Goal: Task Accomplishment & Management: Manage account settings

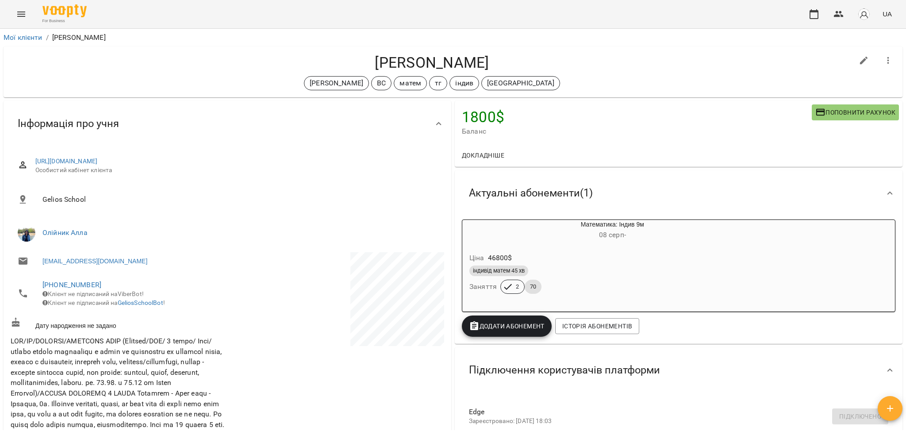
scroll to position [628, 0]
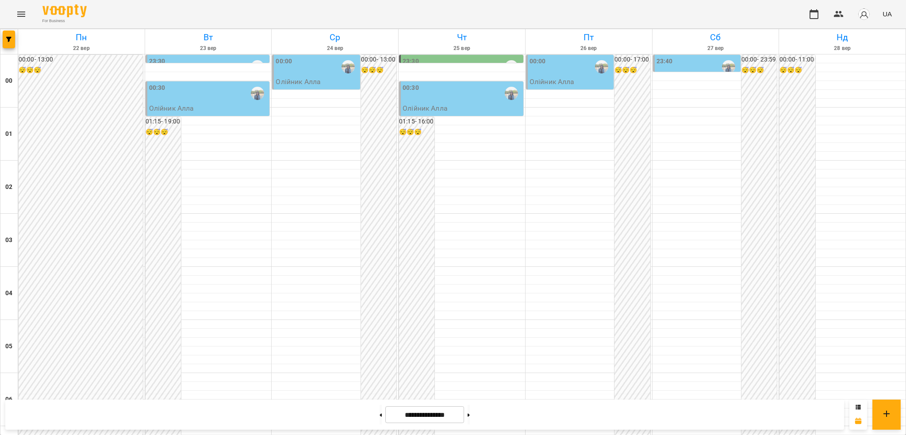
scroll to position [885, 0]
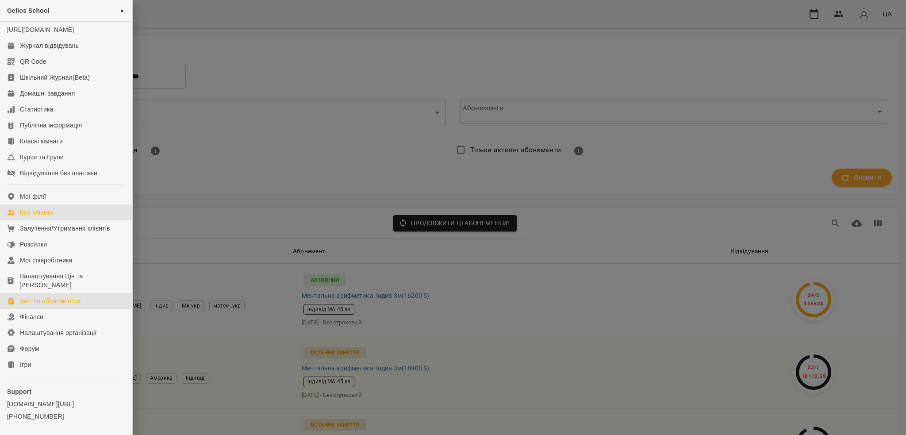
click at [51, 217] on div "Мої клієнти" at bounding box center [37, 212] width 34 height 9
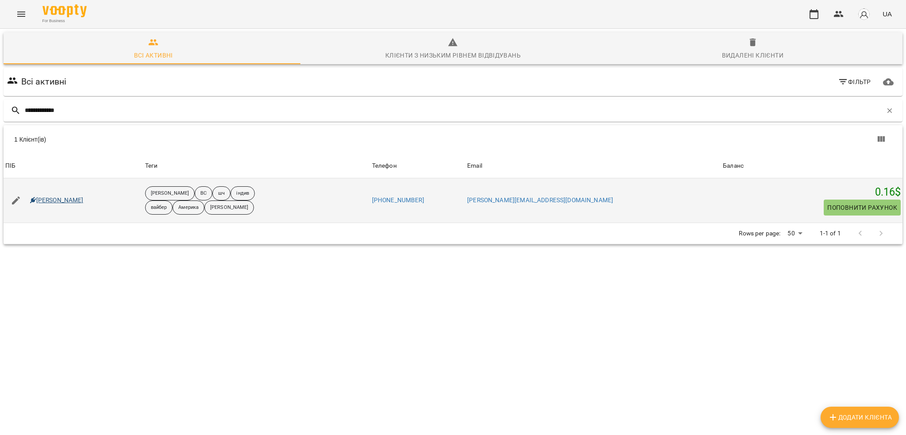
type input "**********"
click at [64, 202] on link "Антоніна Вовк" at bounding box center [57, 200] width 54 height 9
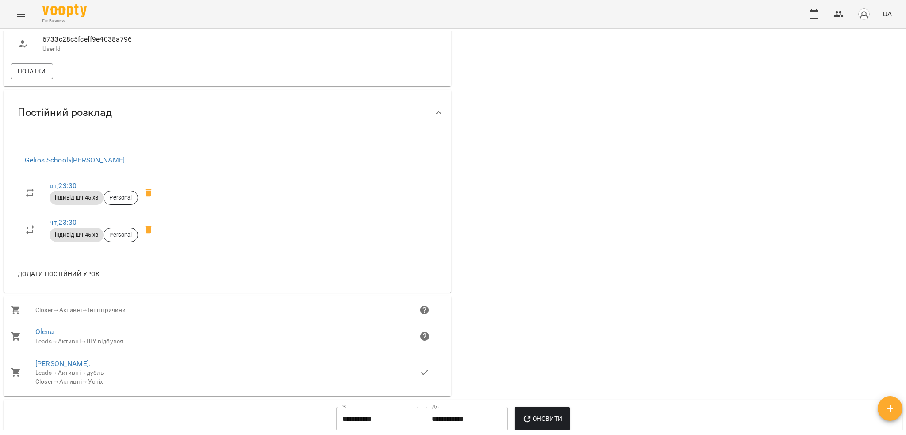
scroll to position [531, 0]
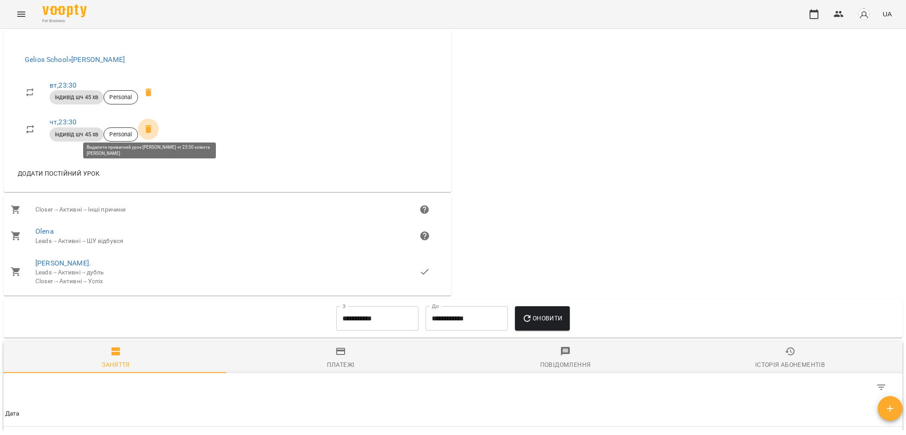
click at [149, 124] on icon at bounding box center [148, 129] width 11 height 11
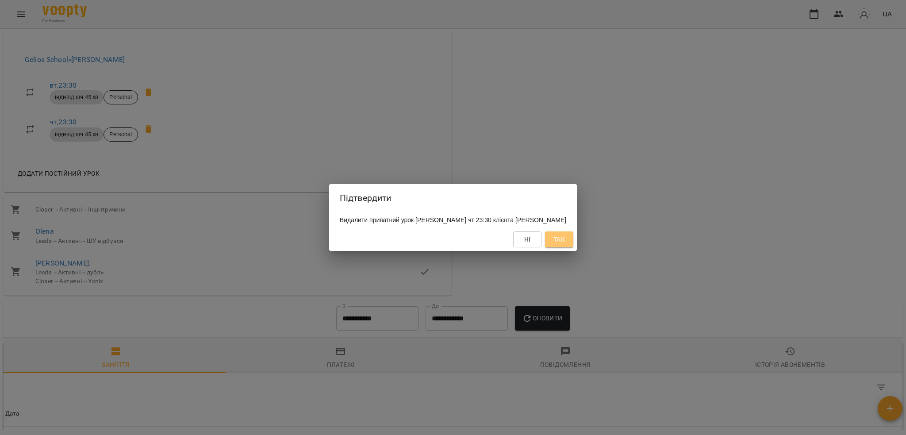
click at [565, 240] on span "Так" at bounding box center [560, 239] width 12 height 11
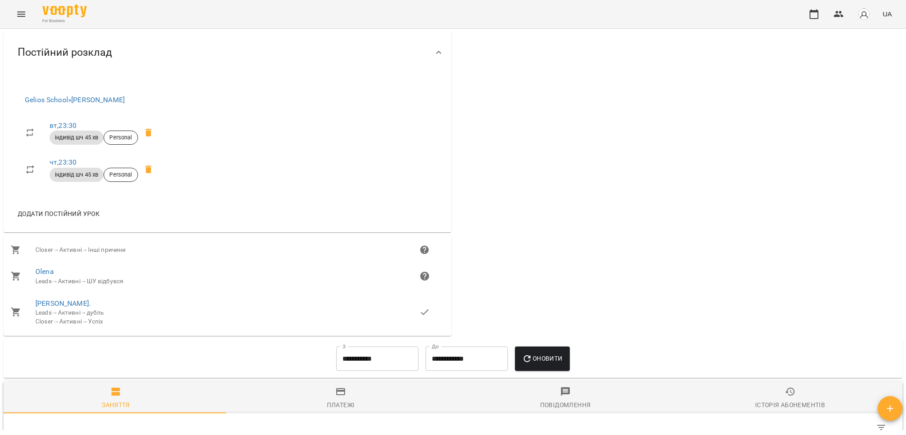
scroll to position [472, 0]
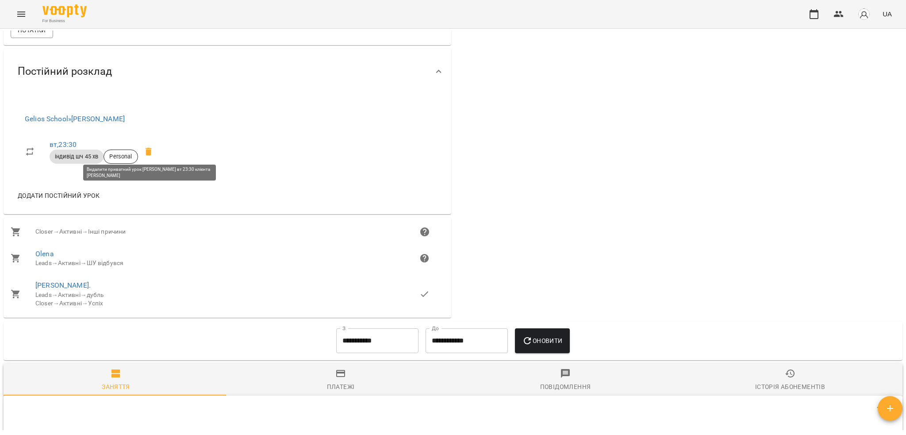
click at [150, 151] on icon at bounding box center [148, 152] width 6 height 8
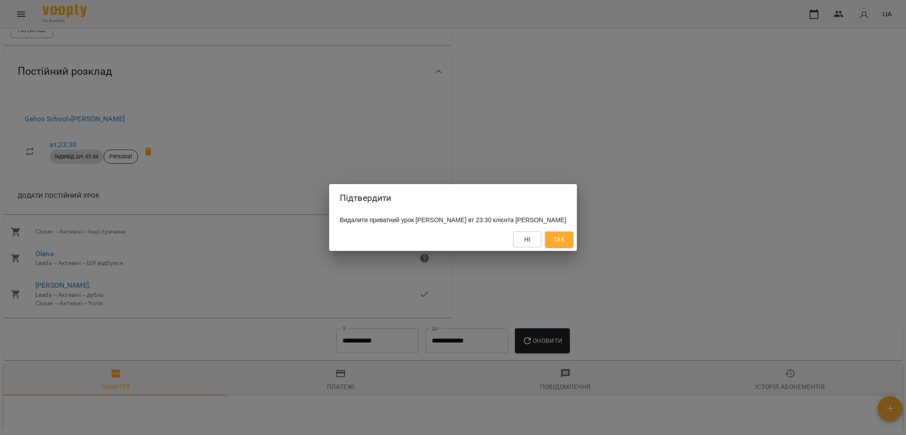
click at [573, 245] on button "Так" at bounding box center [559, 239] width 28 height 16
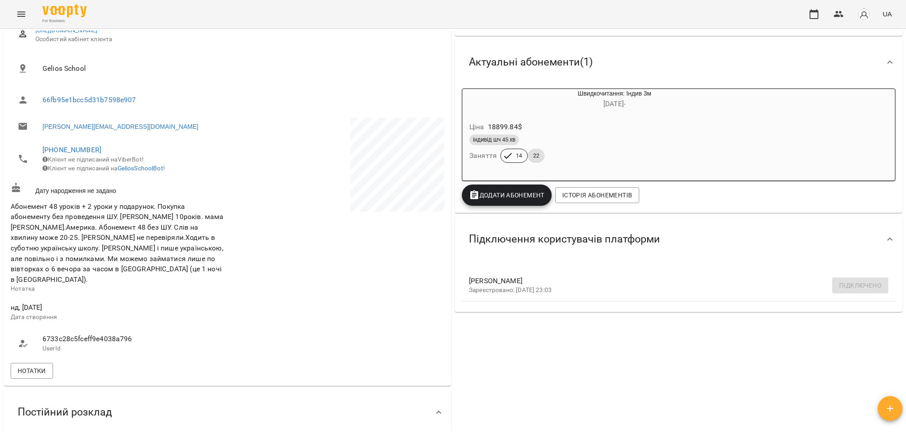
scroll to position [118, 0]
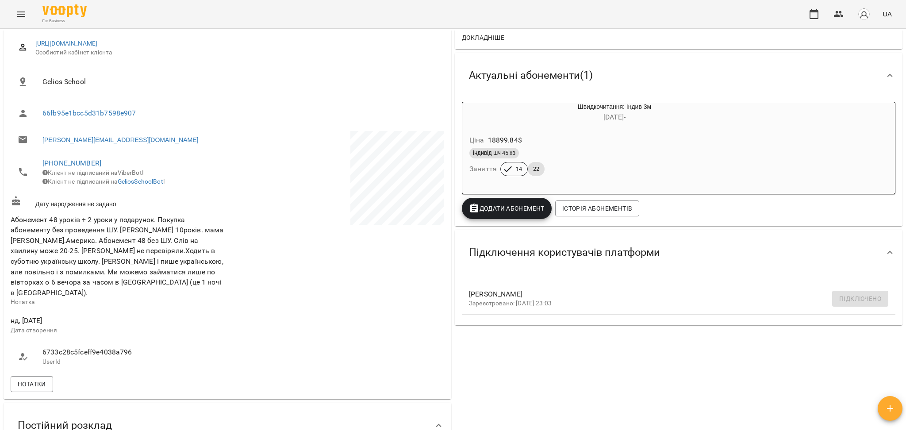
click at [561, 150] on div "індивід шч 45 хв" at bounding box center [593, 153] width 248 height 11
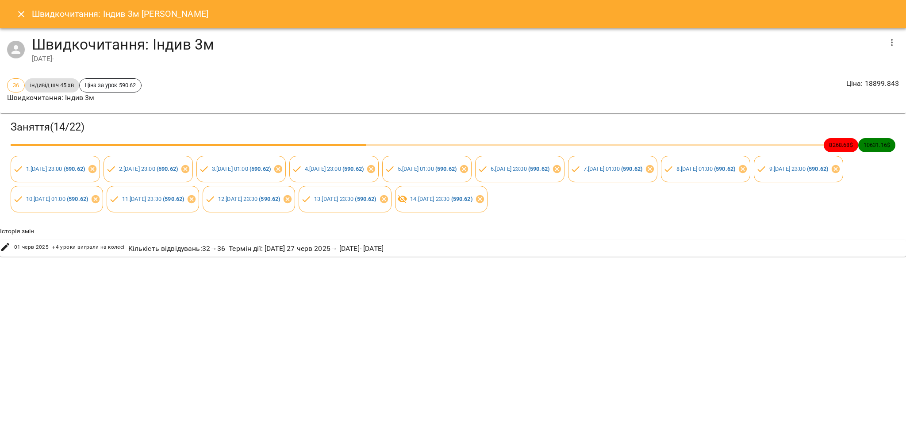
click at [12, 10] on button "Close" at bounding box center [21, 14] width 21 height 21
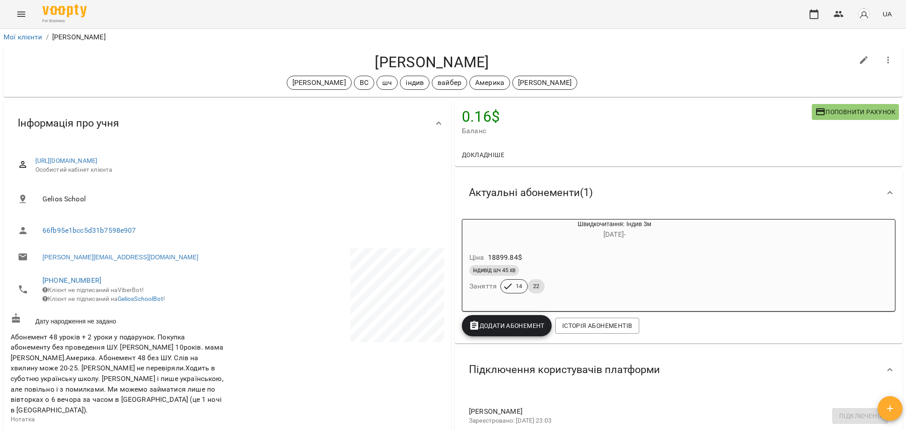
scroll to position [0, 0]
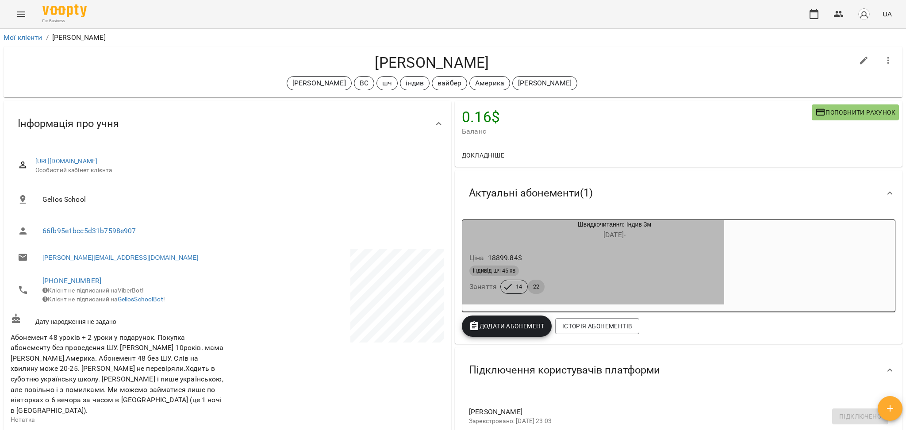
click at [566, 271] on div "індивід шч 45 хв" at bounding box center [593, 270] width 248 height 11
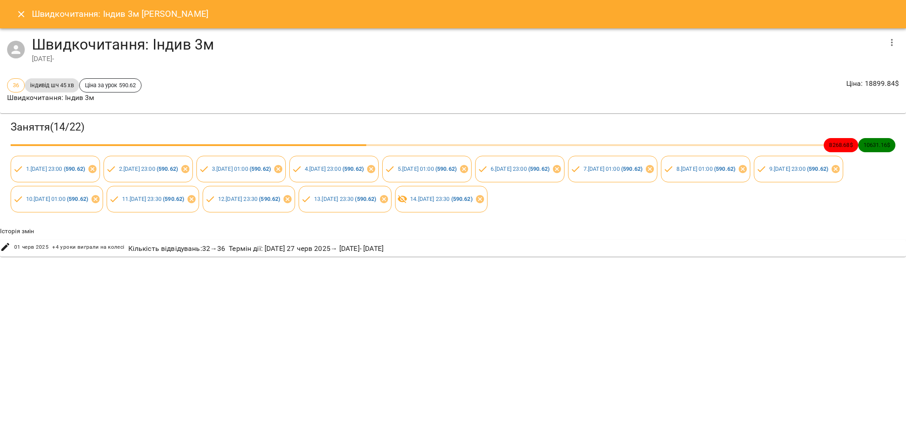
click at [891, 41] on icon "button" at bounding box center [892, 42] width 11 height 11
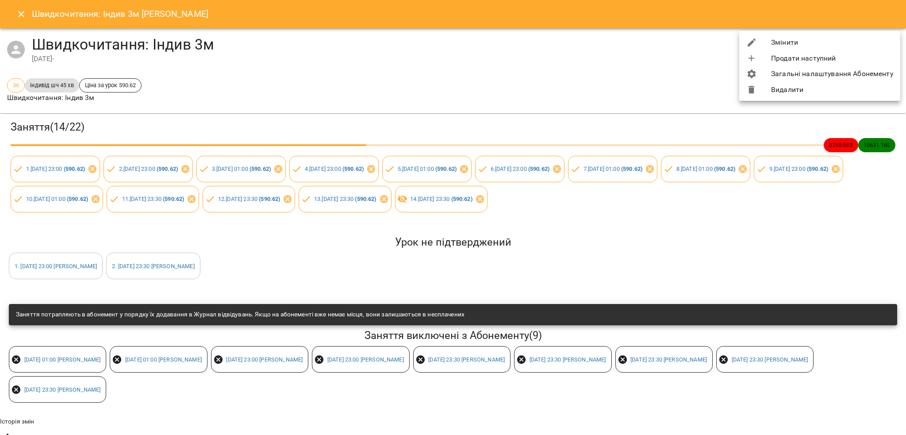
click at [788, 46] on li "Змінити" at bounding box center [819, 43] width 161 height 16
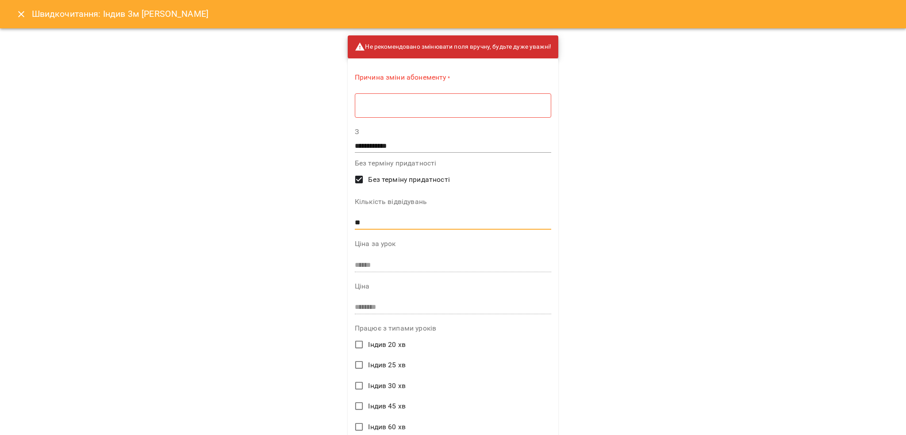
click at [379, 220] on input "**" at bounding box center [453, 222] width 196 height 14
type input "**"
click at [420, 113] on div "* ​" at bounding box center [453, 105] width 196 height 25
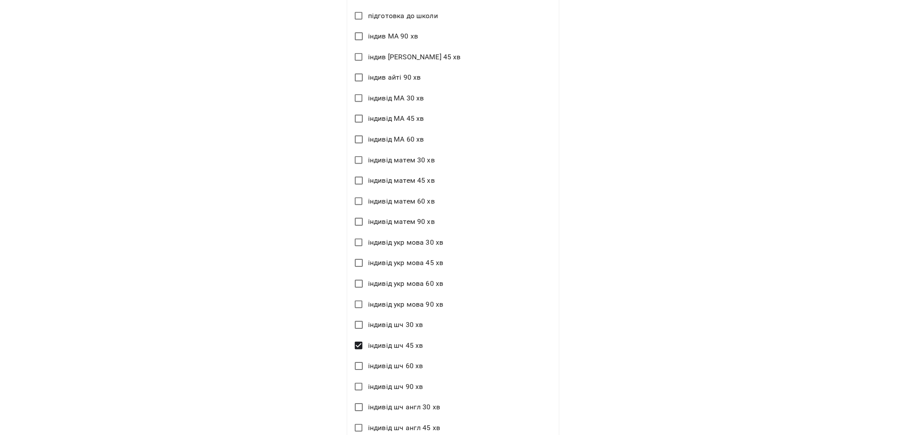
scroll to position [1092, 0]
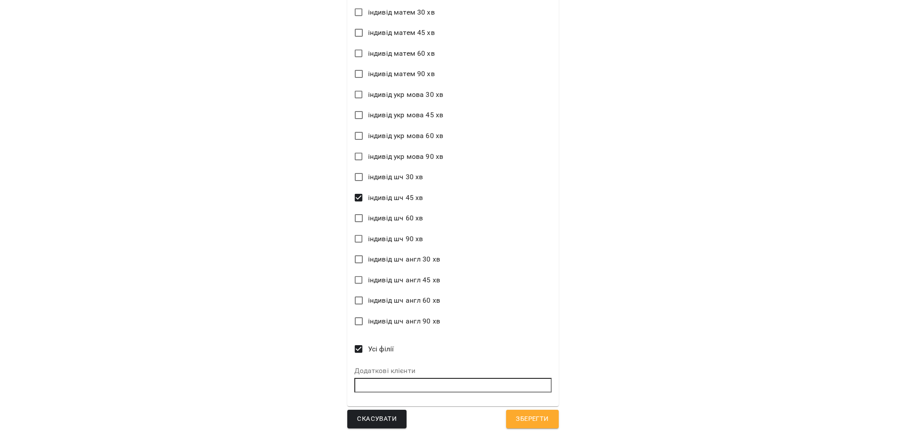
type textarea "**********"
click at [524, 423] on span "Зберегти" at bounding box center [532, 419] width 33 height 12
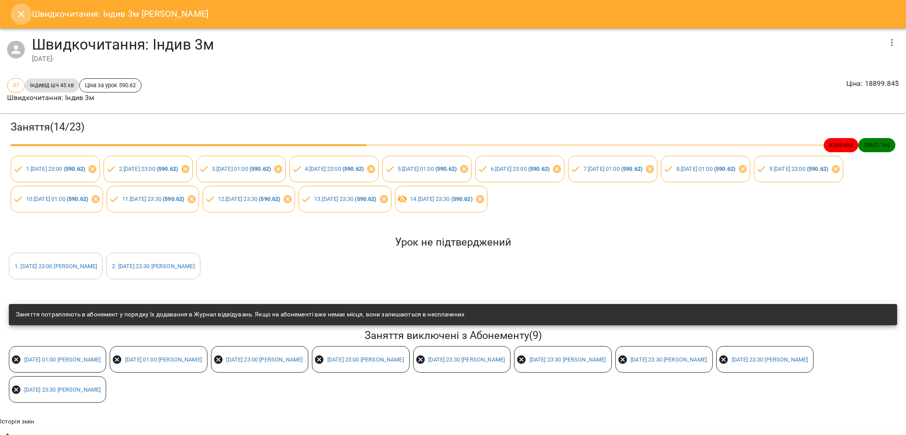
click at [17, 18] on icon "Close" at bounding box center [21, 14] width 11 height 11
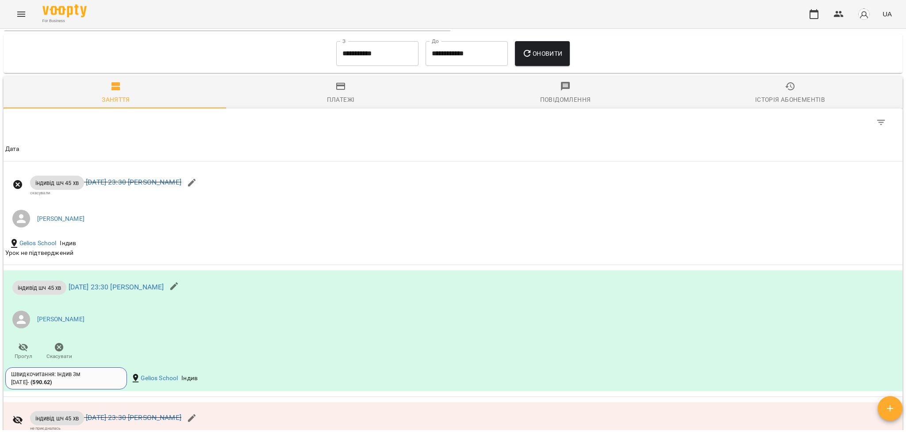
scroll to position [649, 0]
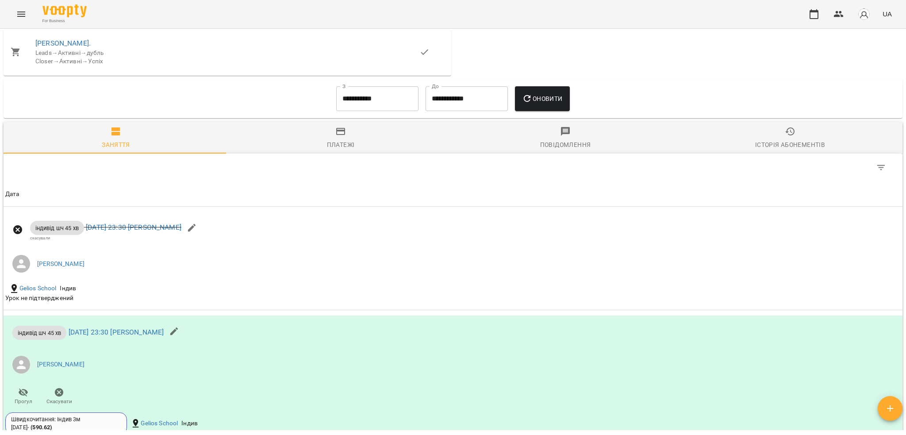
click at [758, 133] on span "Історія абонементів" at bounding box center [790, 138] width 214 height 24
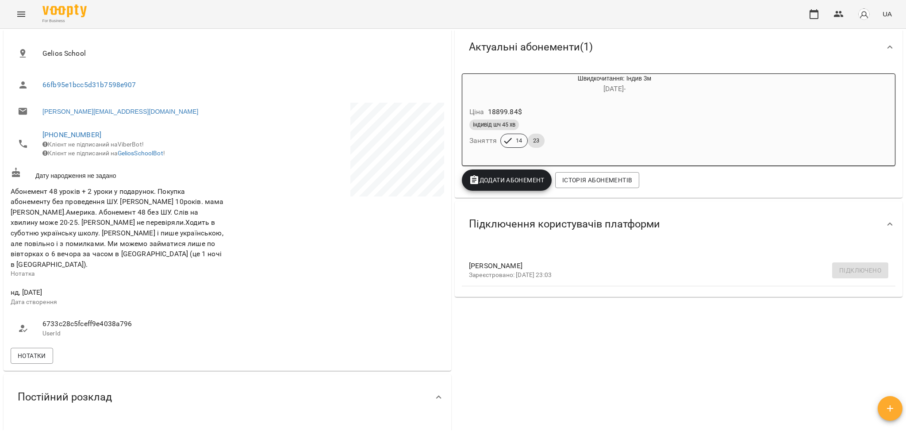
scroll to position [87, 0]
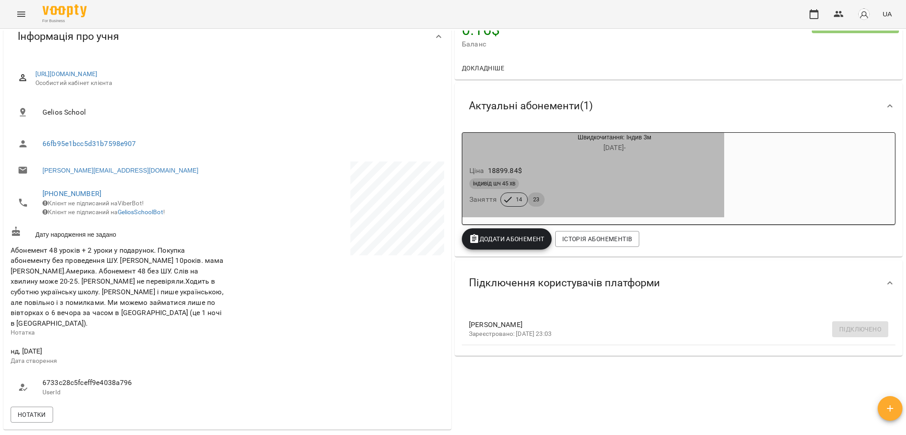
click at [657, 174] on div "Ціна 18899.84 $" at bounding box center [593, 171] width 251 height 16
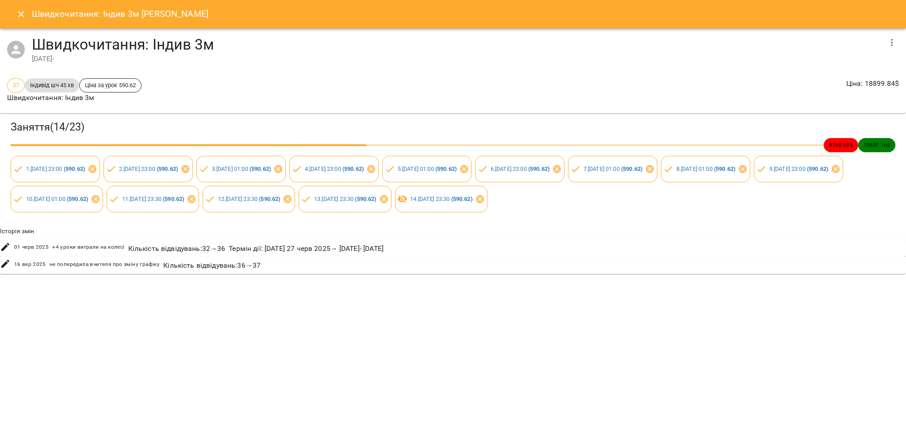
click at [888, 41] on icon "button" at bounding box center [892, 42] width 11 height 11
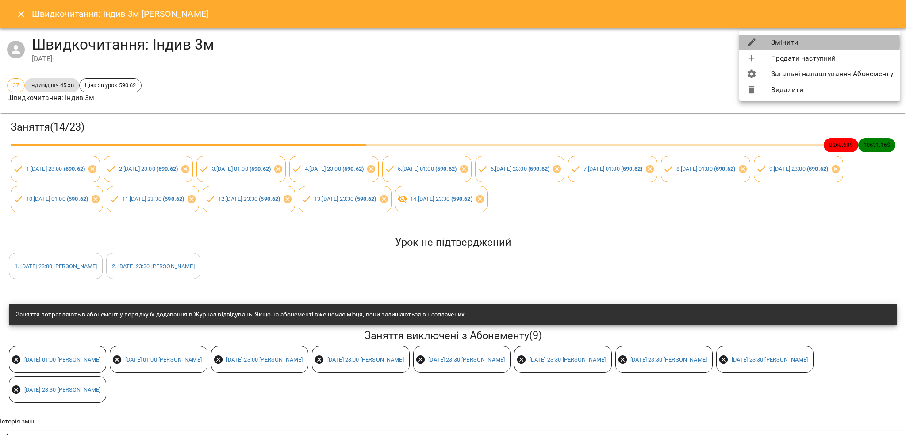
click at [768, 43] on div at bounding box center [758, 42] width 25 height 11
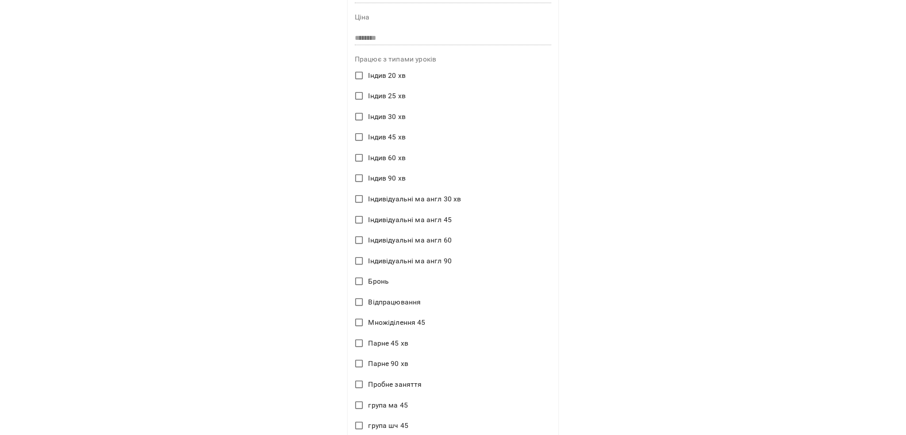
scroll to position [0, 0]
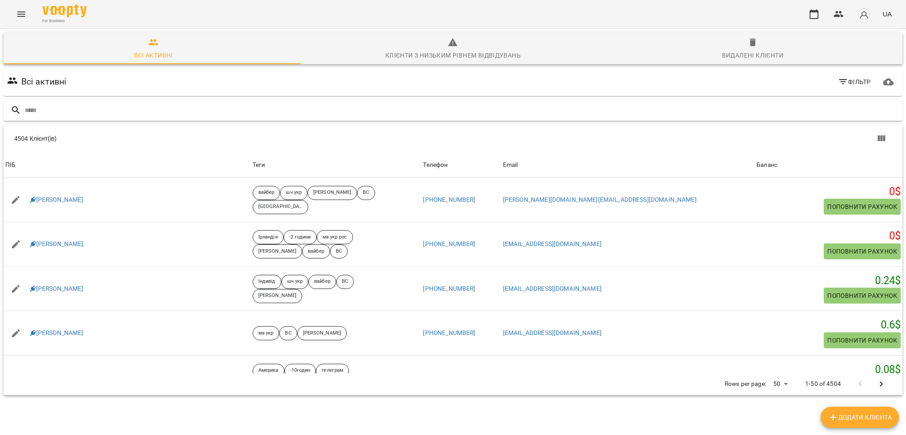
click at [87, 115] on input "text" at bounding box center [462, 110] width 874 height 15
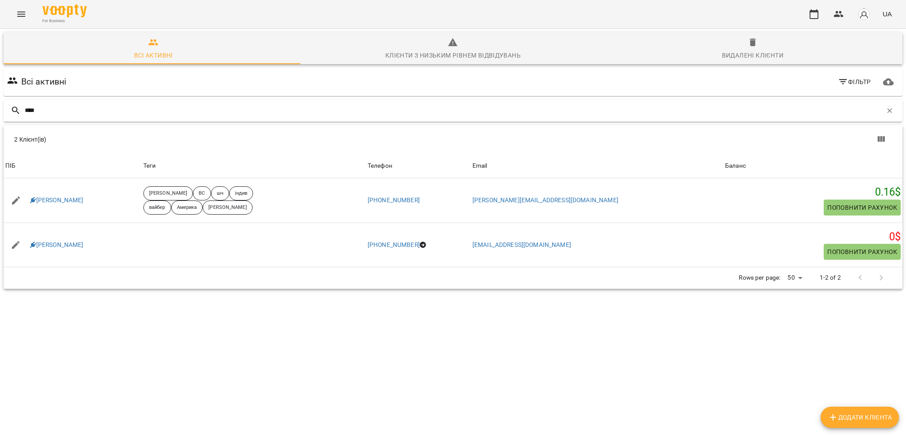
type input "****"
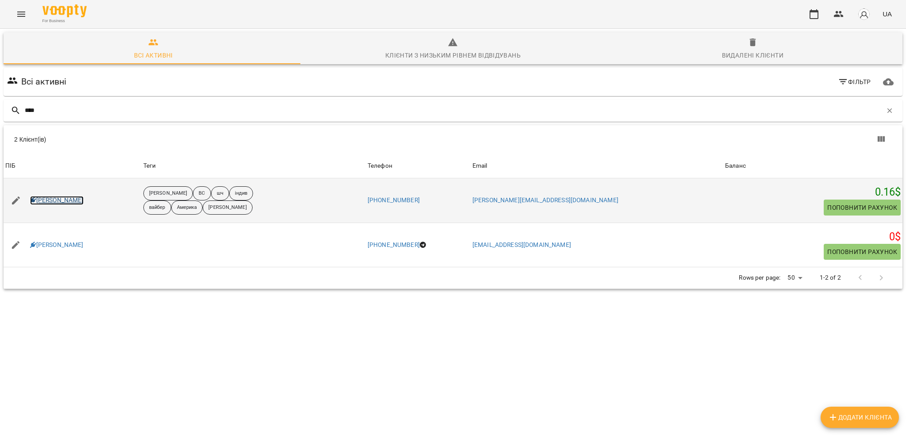
click at [71, 199] on link "Антоніна Вовк" at bounding box center [57, 200] width 54 height 9
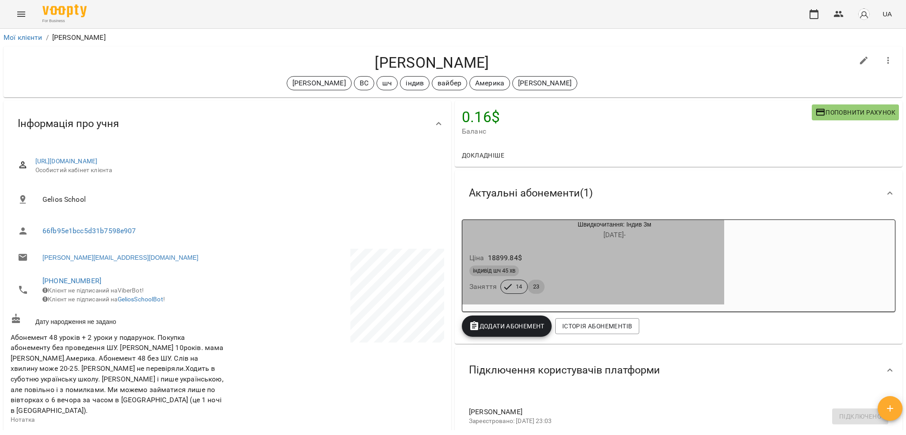
click at [658, 268] on div "індивід шч 45 хв" at bounding box center [593, 270] width 248 height 11
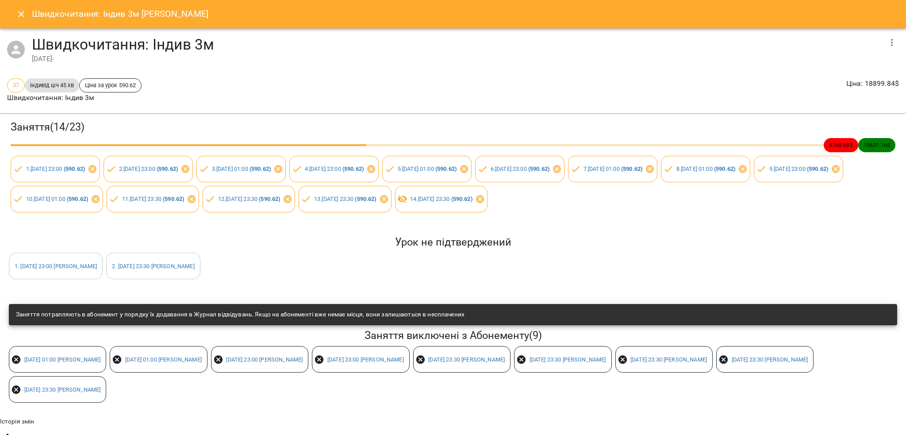
click at [12, 12] on button "Close" at bounding box center [21, 14] width 21 height 21
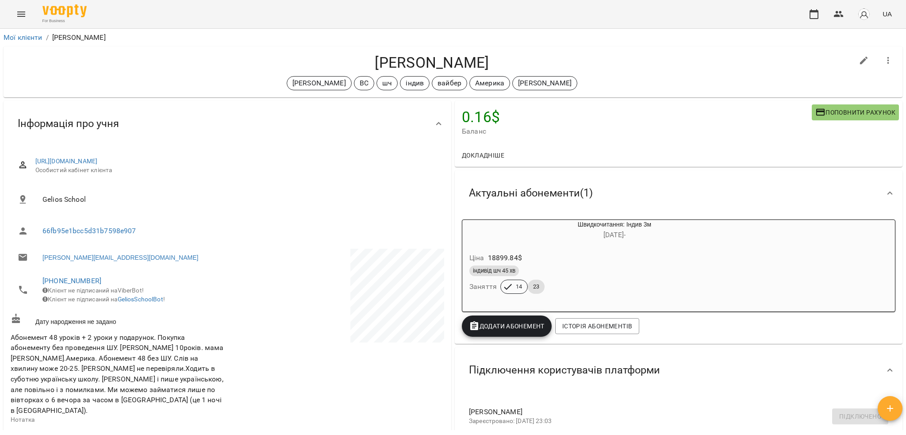
click at [599, 273] on div "індивід шч 45 хв" at bounding box center [593, 270] width 248 height 11
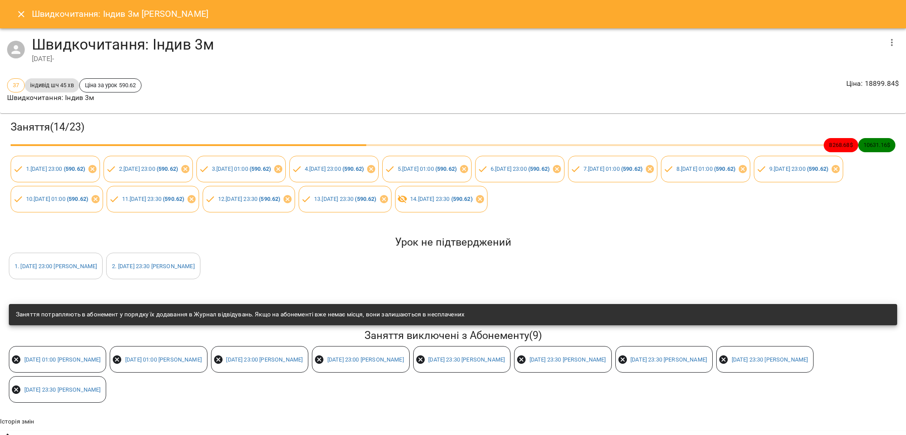
click at [893, 45] on button "button" at bounding box center [891, 42] width 21 height 21
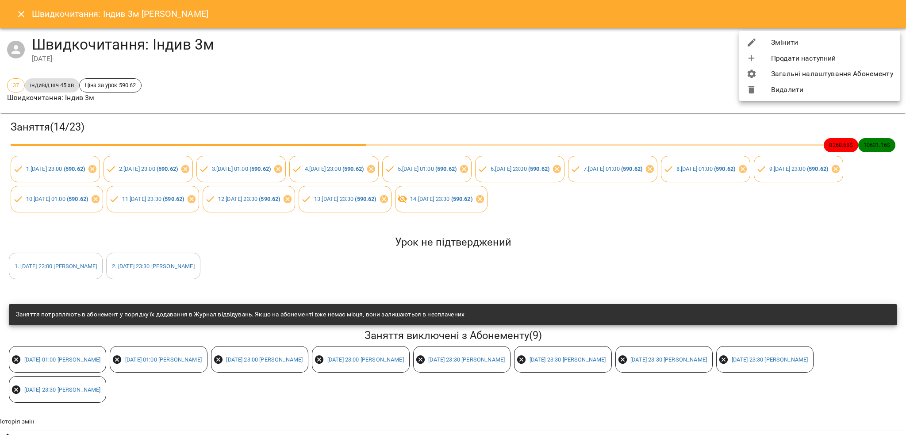
click at [795, 47] on li "Змінити" at bounding box center [819, 43] width 161 height 16
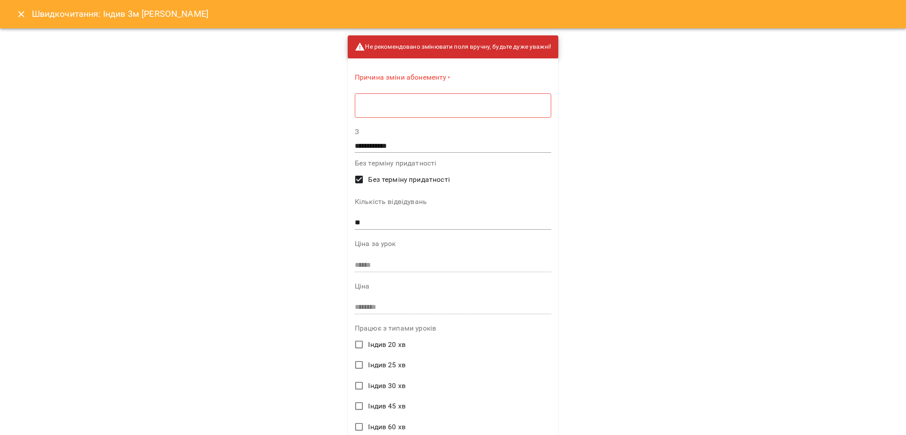
click at [19, 12] on icon "Close" at bounding box center [21, 14] width 6 height 6
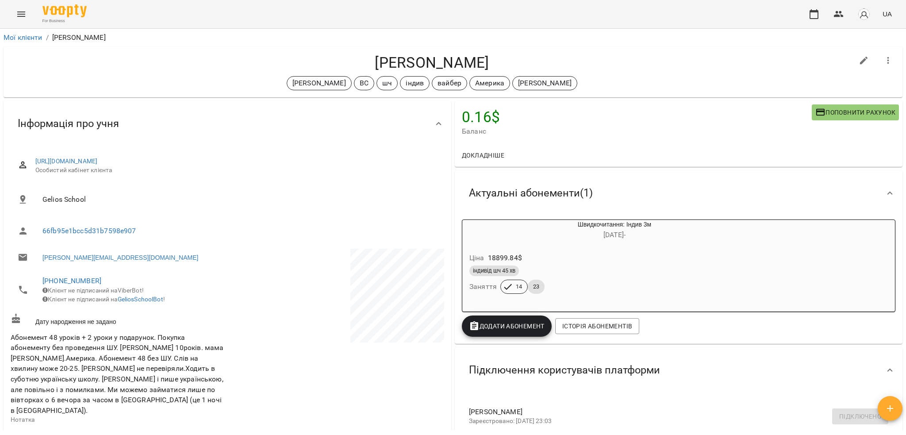
click at [231, 43] on div "Мої клієнти / Антоніна Вовк" at bounding box center [453, 38] width 903 height 14
click at [15, 33] on link "Мої клієнти" at bounding box center [23, 37] width 39 height 8
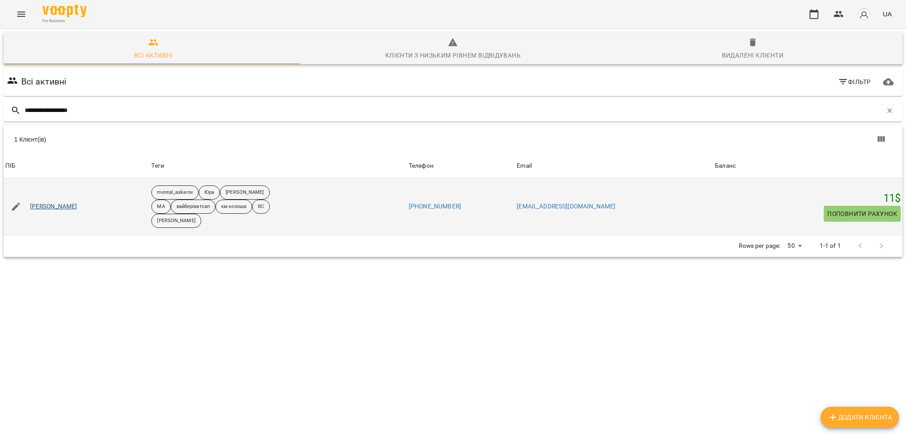
type input "**********"
click at [68, 204] on link "Valeriy Slyusarenko" at bounding box center [53, 206] width 47 height 9
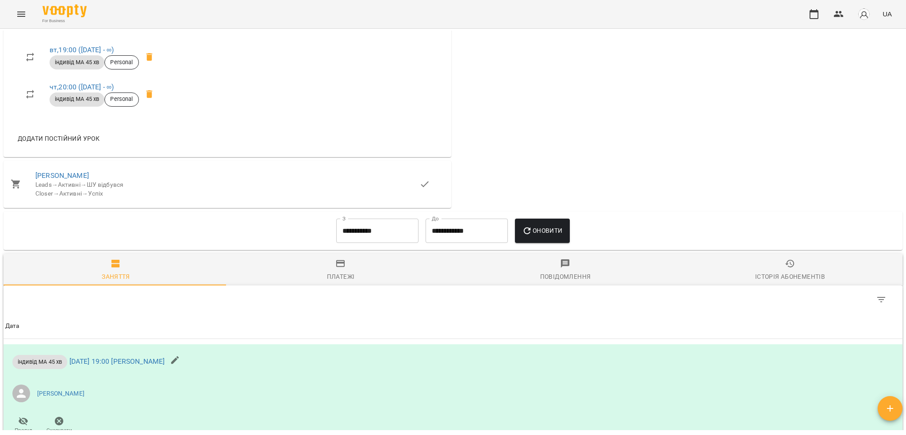
scroll to position [649, 0]
